Goal: Task Accomplishment & Management: Use online tool/utility

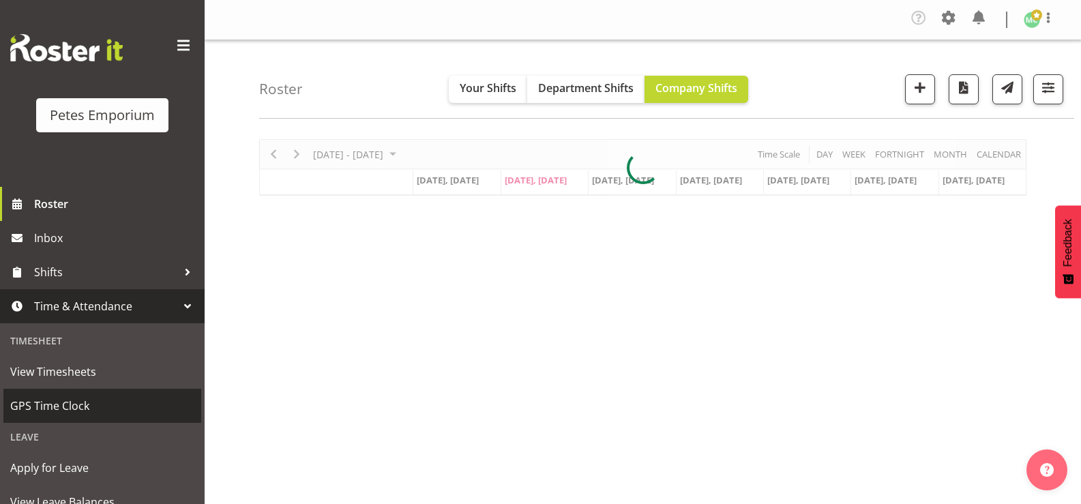
click at [38, 400] on span "GPS Time Clock" at bounding box center [102, 406] width 184 height 20
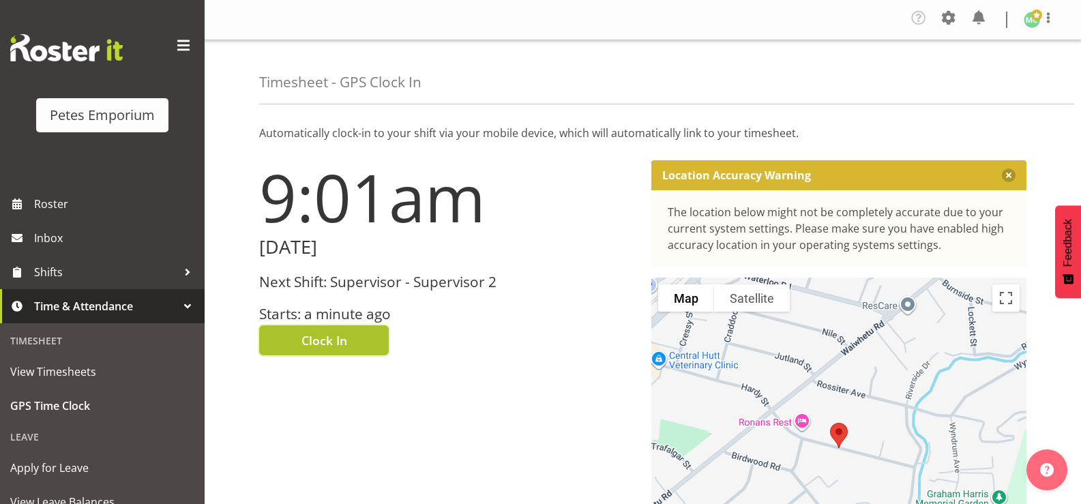
click at [330, 346] on span "Clock In" at bounding box center [324, 340] width 46 height 18
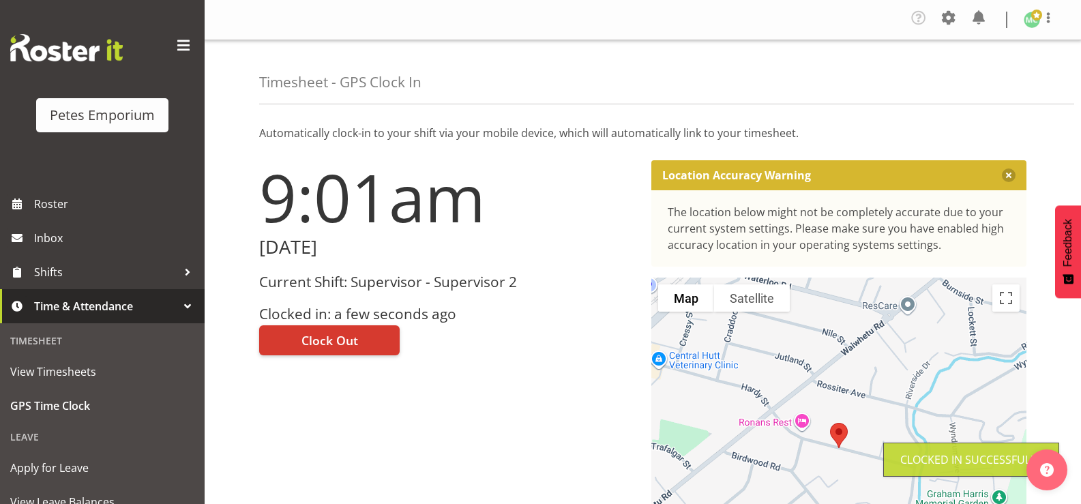
click at [1037, 23] on img at bounding box center [1032, 20] width 16 height 16
click at [1021, 72] on link "Log Out" at bounding box center [990, 75] width 131 height 25
